Goal: Task Accomplishment & Management: Use online tool/utility

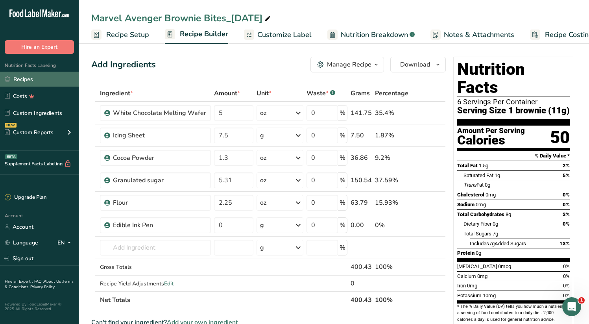
click at [24, 78] on link "Recipes" at bounding box center [39, 79] width 79 height 15
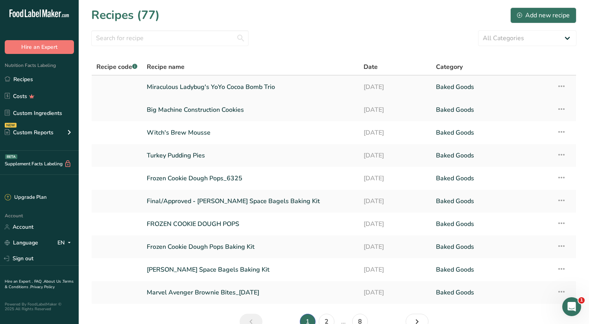
click at [560, 85] on icon at bounding box center [560, 86] width 9 height 14
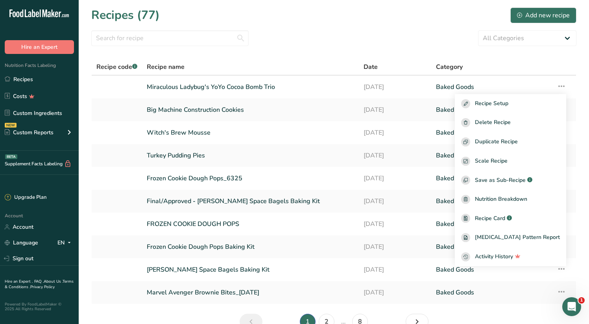
click at [190, 26] on section "Recipes (77) Add new recipe All Categories Baked Goods Beverages Candy Bars Con…" at bounding box center [334, 171] width 510 height 342
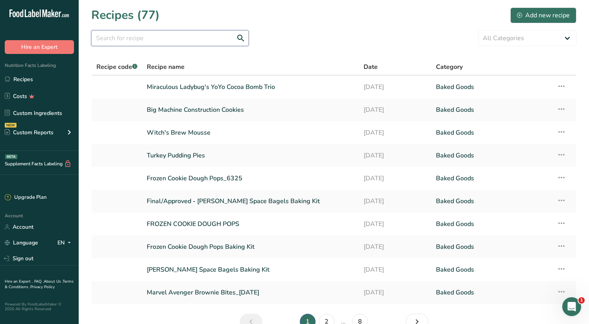
click at [191, 42] on input "text" at bounding box center [169, 38] width 157 height 16
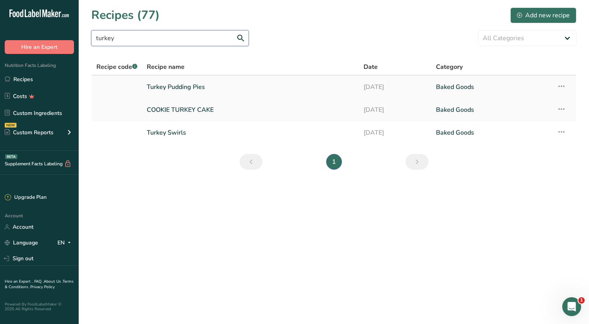
type input "turkey"
click at [199, 84] on link "Turkey Pudding Pies" at bounding box center [250, 87] width 207 height 17
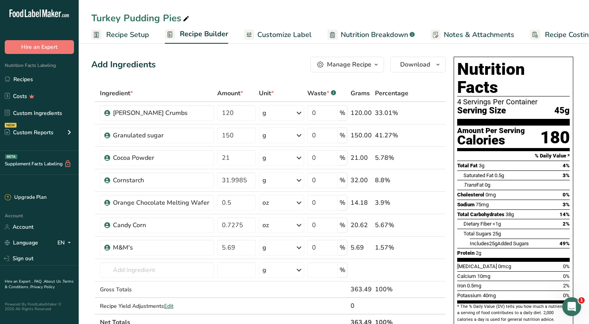
click at [298, 34] on span "Customize Label" at bounding box center [284, 34] width 54 height 11
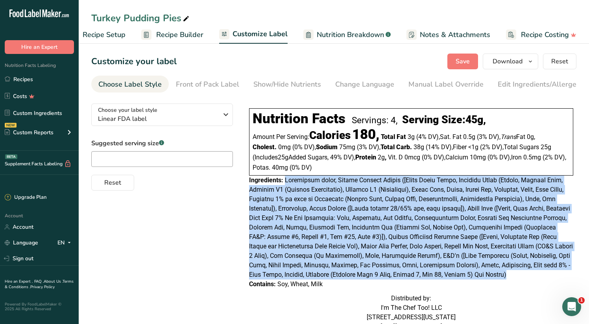
drag, startPoint x: 285, startPoint y: 181, endPoint x: 477, endPoint y: 273, distance: 213.4
click at [477, 273] on div "Ingredients:" at bounding box center [411, 227] width 324 height 104
copy span "Granulated sugar, Graham Cracker Crumbs ([Whole Wheat Flour, Enriched Flour (Ni…"
click at [31, 81] on link "Recipes" at bounding box center [39, 79] width 79 height 15
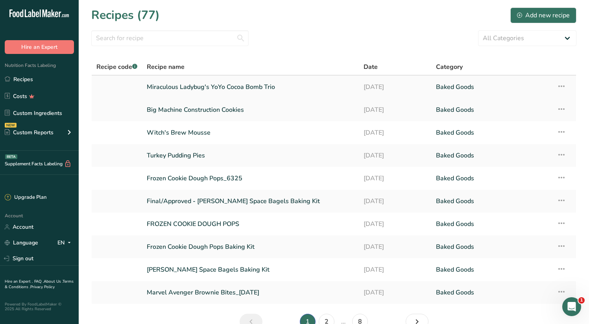
click at [557, 85] on icon at bounding box center [560, 86] width 9 height 14
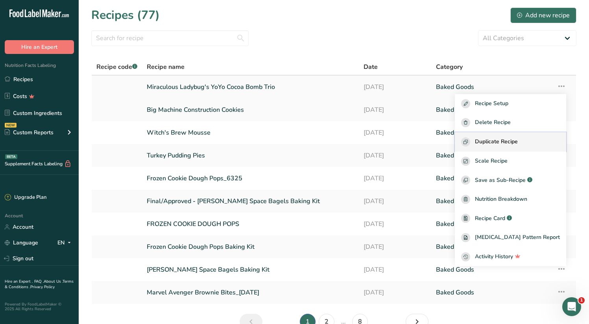
click at [511, 144] on span "Duplicate Recipe" at bounding box center [496, 141] width 43 height 9
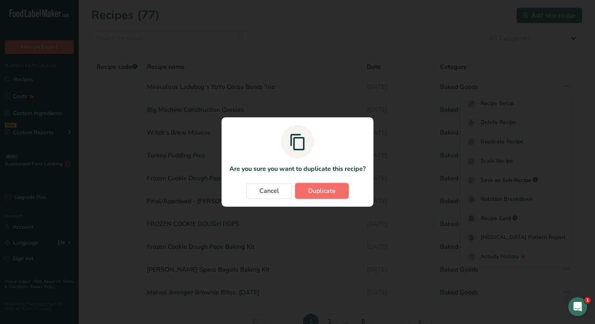
click at [332, 189] on span "Duplicate" at bounding box center [322, 190] width 28 height 9
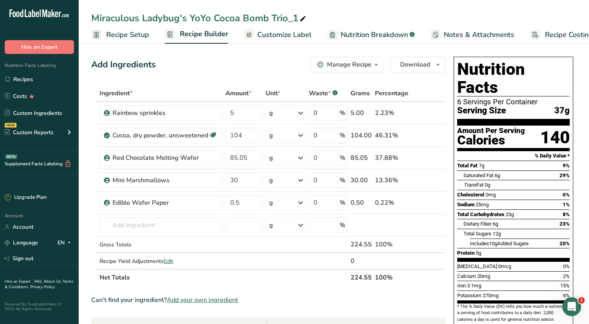
click at [131, 23] on div "Miraculous Ladybug's YoYo Cocoa Bomb Trio_1" at bounding box center [199, 18] width 216 height 14
click at [130, 23] on input "Miraculous Ladybug's YoYo Cocoa Bomb Trio_1" at bounding box center [333, 18] width 485 height 14
type input "Elf on the Shelf Craft Cocoa Bomb Ornaments"
click at [432, 201] on span at bounding box center [428, 202] width 9 height 9
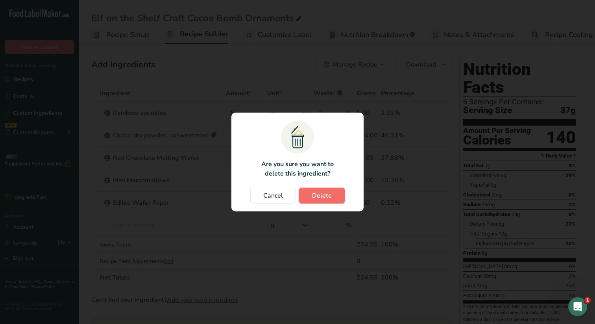
click at [333, 193] on button "Delete" at bounding box center [322, 196] width 46 height 16
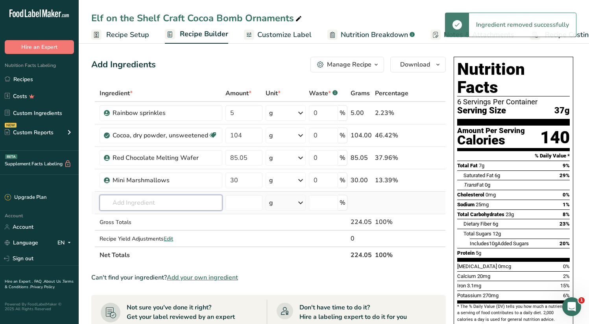
click at [119, 201] on input "text" at bounding box center [160, 203] width 123 height 16
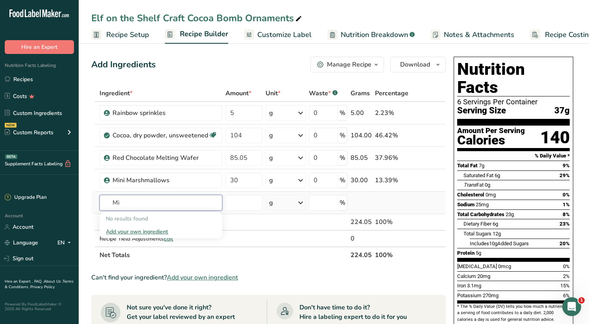
type input "M"
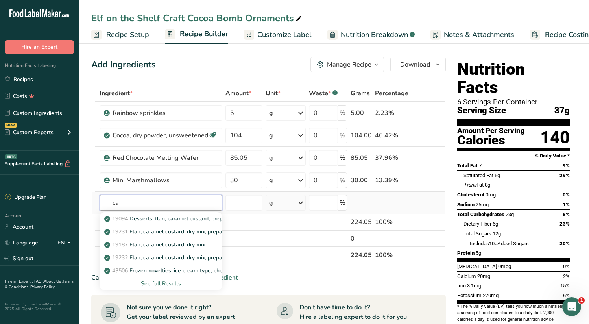
type input "c"
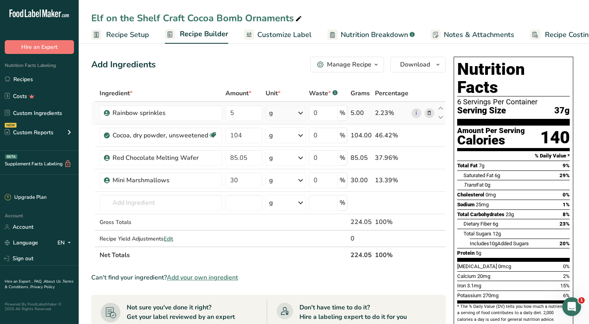
click at [427, 113] on icon at bounding box center [429, 113] width 6 height 8
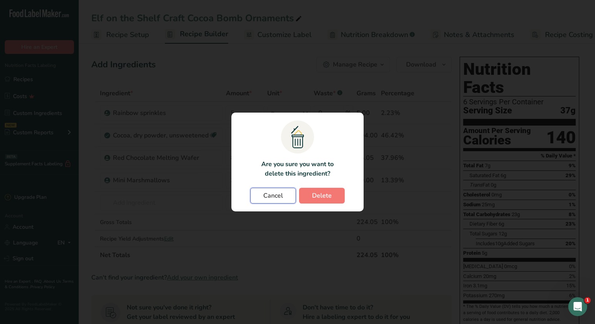
click at [265, 190] on button "Cancel" at bounding box center [273, 196] width 46 height 16
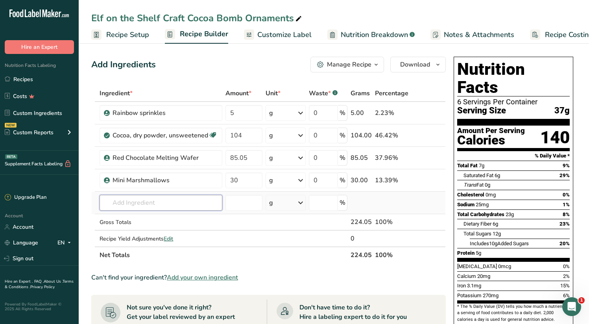
click at [121, 205] on input "text" at bounding box center [160, 203] width 123 height 16
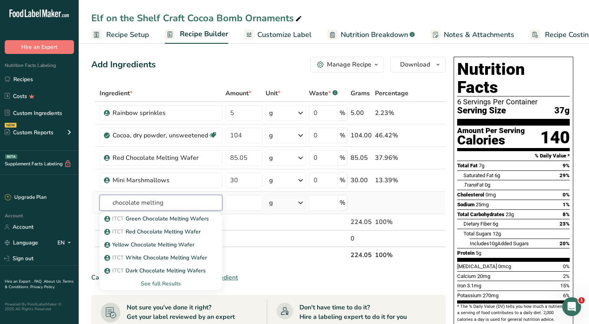
type input "chocolate melting"
click at [168, 283] on div "See full Results" at bounding box center [161, 283] width 110 height 8
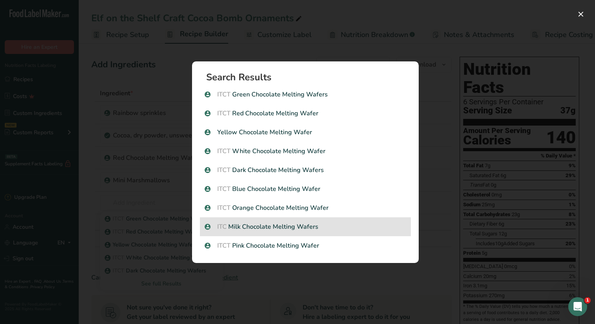
click at [273, 233] on div "ITC Milk Chocolate Melting Wafers" at bounding box center [305, 226] width 211 height 19
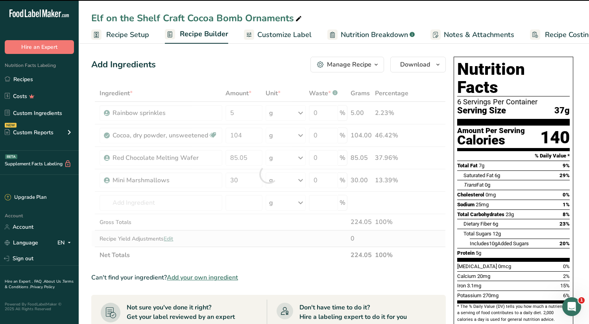
type input "0"
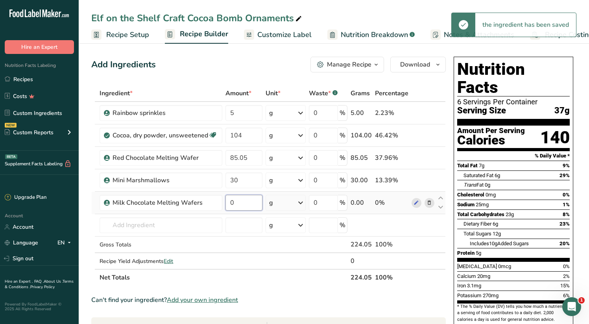
click at [236, 204] on input "0" at bounding box center [243, 203] width 37 height 16
drag, startPoint x: 236, startPoint y: 204, endPoint x: 224, endPoint y: 206, distance: 12.7
click at [224, 206] on td "0" at bounding box center [244, 203] width 40 height 22
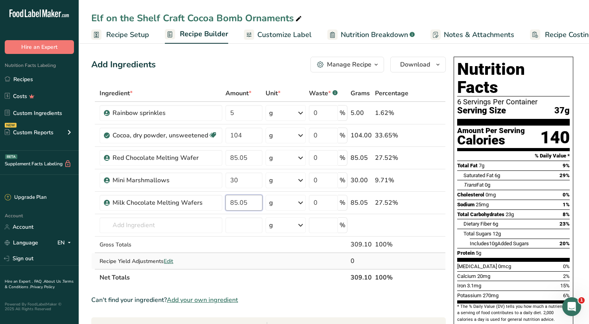
type input "85.05"
click at [256, 256] on div "Ingredient * Amount * Unit * Waste * .a-a{fill:#347362;}.b-a{fill:#fff;} Grams …" at bounding box center [268, 185] width 354 height 201
click at [429, 157] on icon at bounding box center [429, 158] width 6 height 8
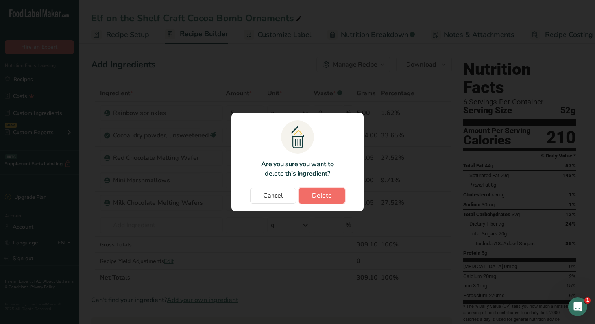
click at [325, 195] on span "Delete" at bounding box center [322, 195] width 20 height 9
type input "30"
type input "85.05"
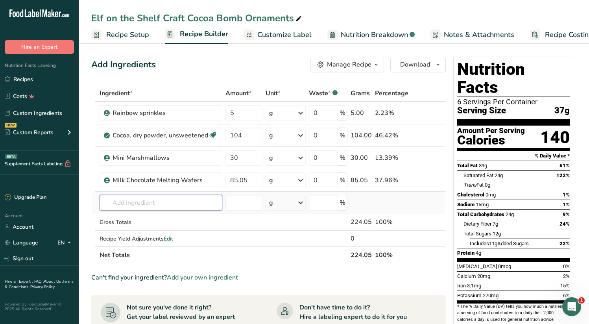
click at [132, 199] on input "text" at bounding box center [160, 203] width 123 height 16
type input "Green melting"
click at [136, 220] on p "ITCT Green Chocolate Melting Wafers" at bounding box center [157, 218] width 103 height 8
type input "Green Chocolate Melting Wafers"
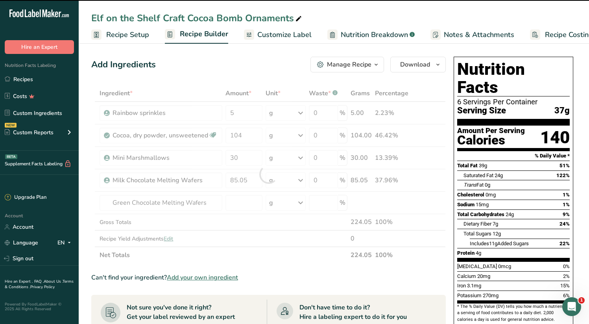
type input "0"
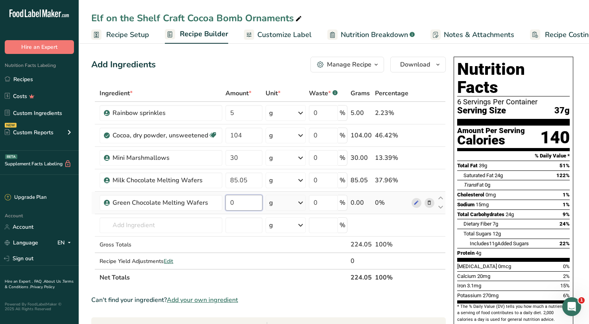
click at [242, 201] on input "0" at bounding box center [243, 203] width 37 height 16
type input "28.35"
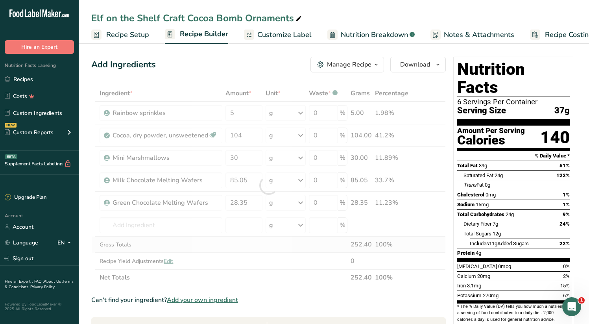
click at [415, 238] on div "Ingredient * Amount * Unit * Waste * .a-a{fill:#347362;}.b-a{fill:#fff;} Grams …" at bounding box center [268, 185] width 354 height 201
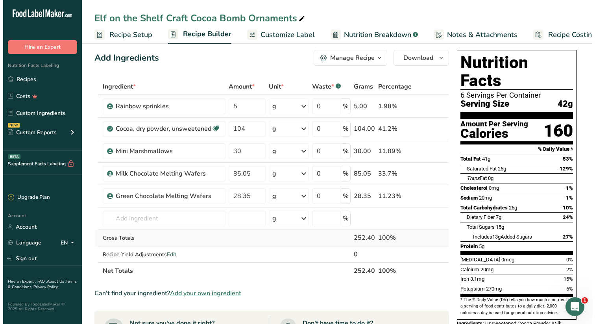
scroll to position [3, 0]
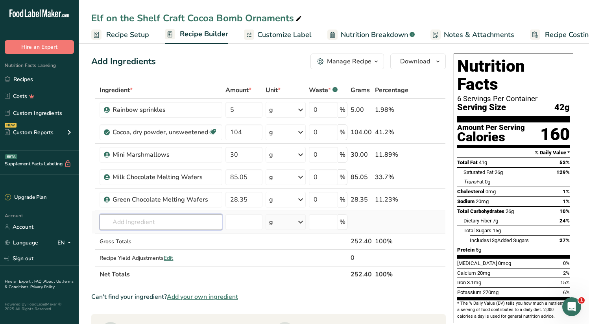
click at [150, 226] on input "text" at bounding box center [160, 222] width 123 height 16
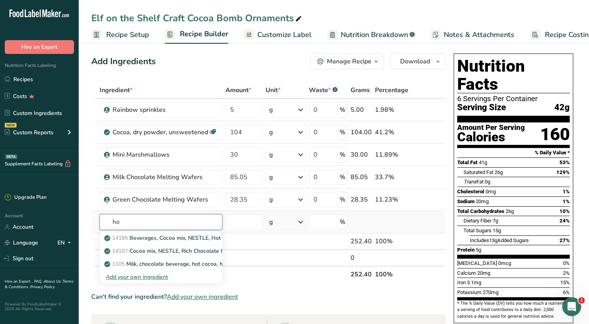
type input "h"
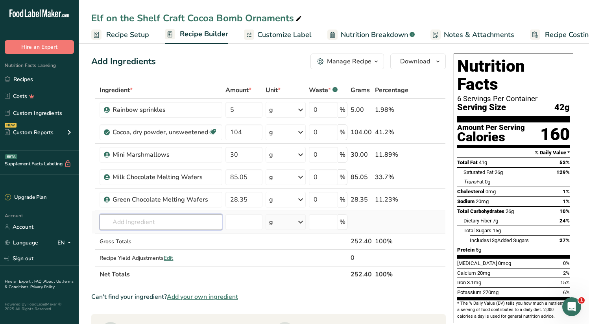
click at [170, 224] on input "text" at bounding box center [160, 222] width 123 height 16
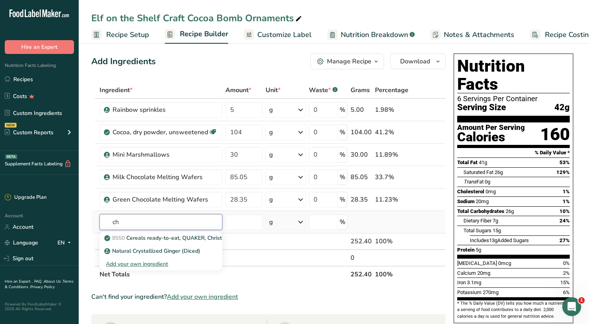
type input "c"
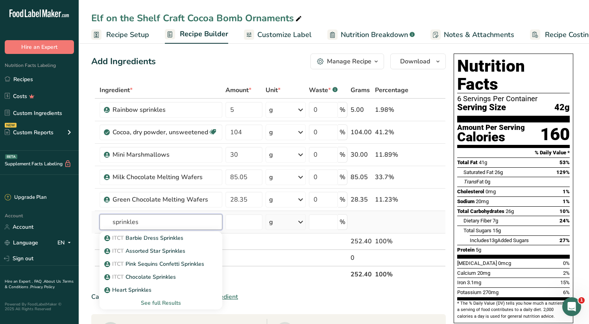
type input "sprinkles"
click at [161, 303] on div "See full Results" at bounding box center [161, 302] width 110 height 8
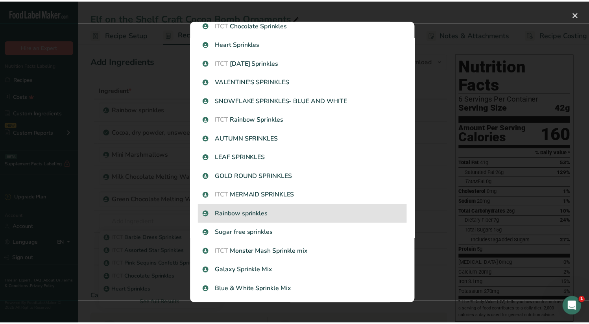
scroll to position [88, 0]
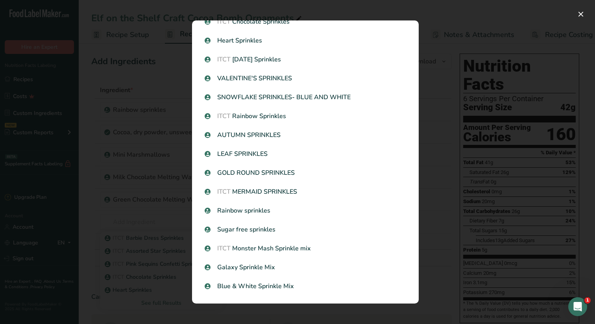
click at [170, 221] on div "Search results modal" at bounding box center [297, 162] width 595 height 324
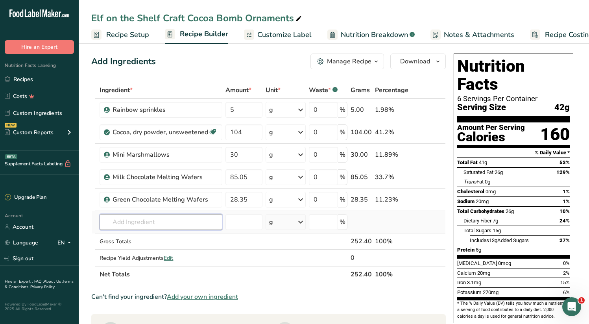
click at [154, 225] on input "text" at bounding box center [160, 222] width 123 height 16
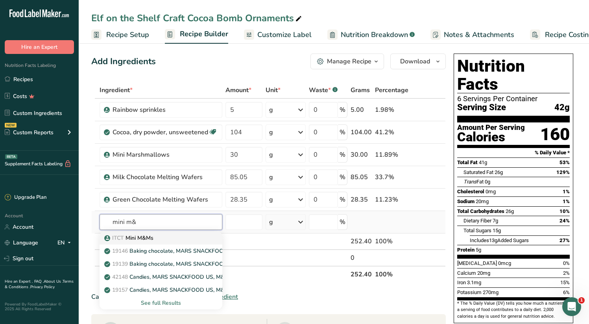
type input "mini m&"
click at [160, 234] on div "ITCT Mini M&Ms" at bounding box center [155, 238] width 98 height 8
type input "Mini M&Ms"
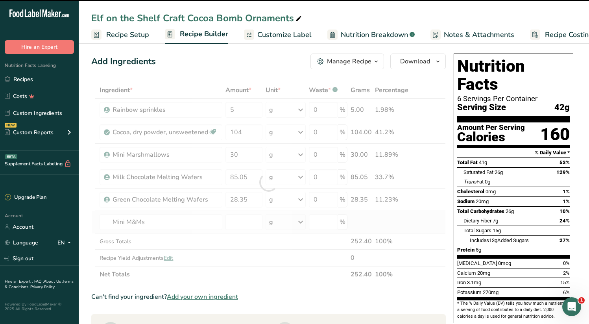
type input "0"
